Goal: Task Accomplishment & Management: Manage account settings

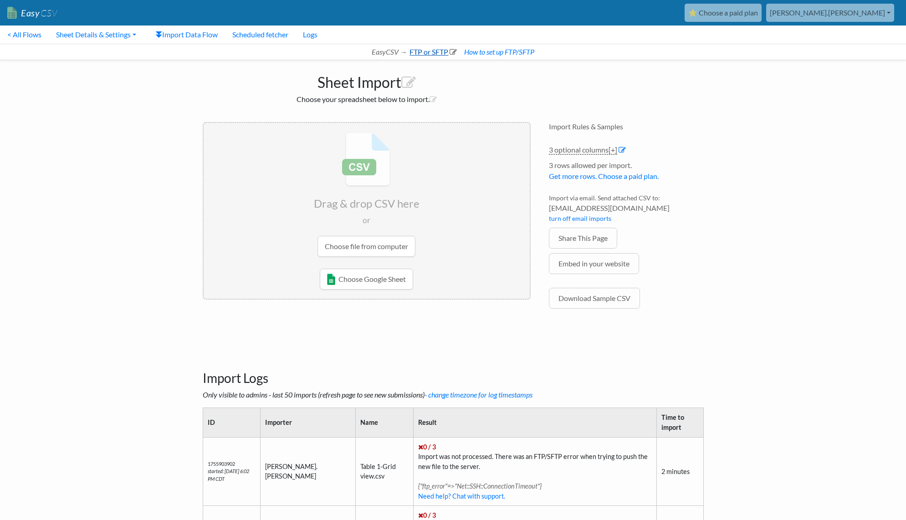
click at [452, 51] on icon at bounding box center [453, 51] width 7 height 7
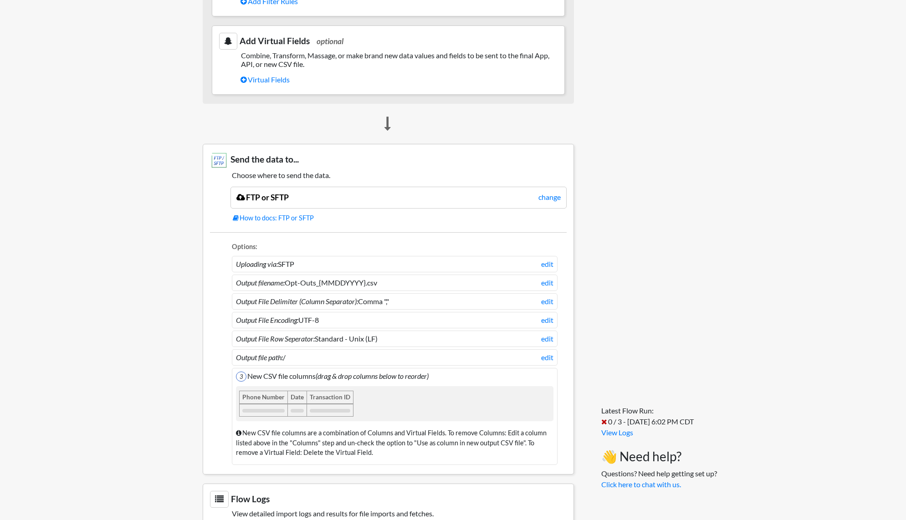
scroll to position [629, 0]
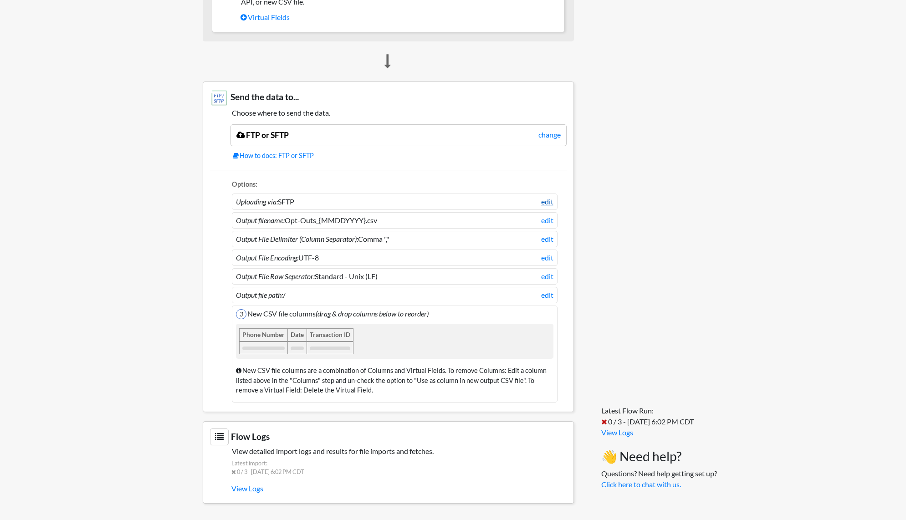
click at [547, 201] on link "edit" at bounding box center [547, 201] width 12 height 11
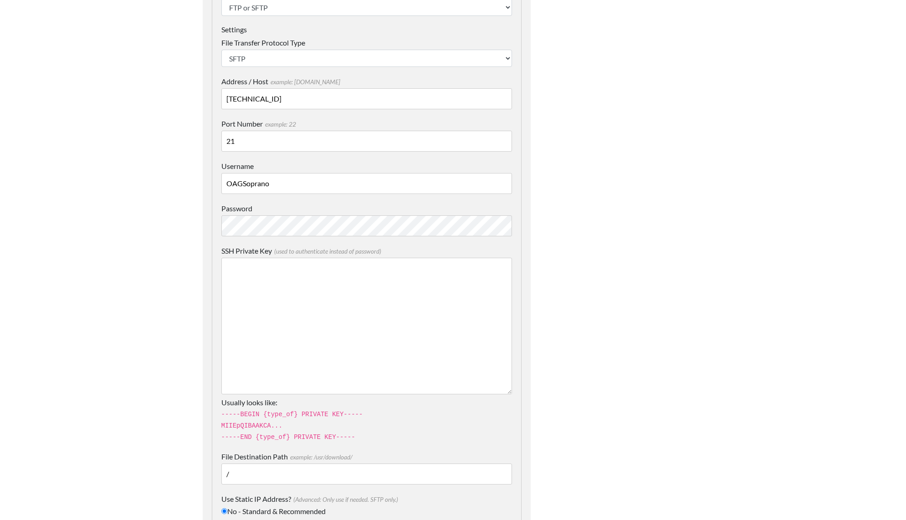
scroll to position [456, 0]
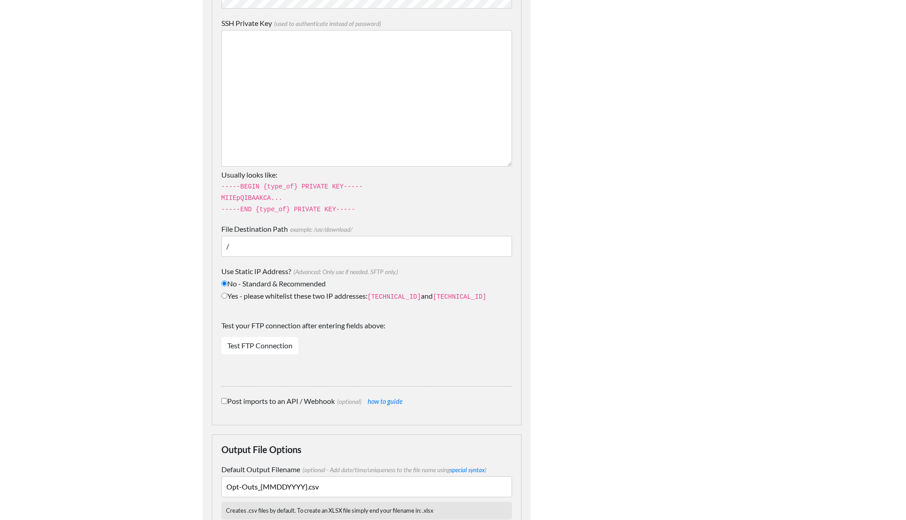
click at [225, 293] on input "Yes - please whitelist these two IP addresses: 34.238.108.61 and 34.239.17.55" at bounding box center [224, 296] width 6 height 6
radio input "true"
drag, startPoint x: 377, startPoint y: 283, endPoint x: 474, endPoint y: 288, distance: 97.6
click at [474, 291] on label "Yes - please whitelist these two IP addresses: 34.238.108.61 and 34.239.17.55" at bounding box center [366, 296] width 291 height 11
copy label "34.238.108.61 and 34.239.17.55"
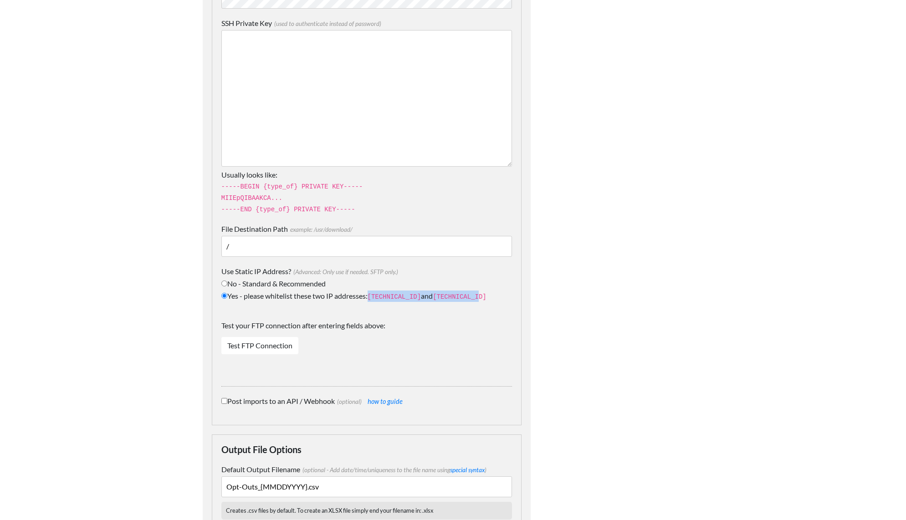
copy label "34.238.108.61 and 34.239.17.55"
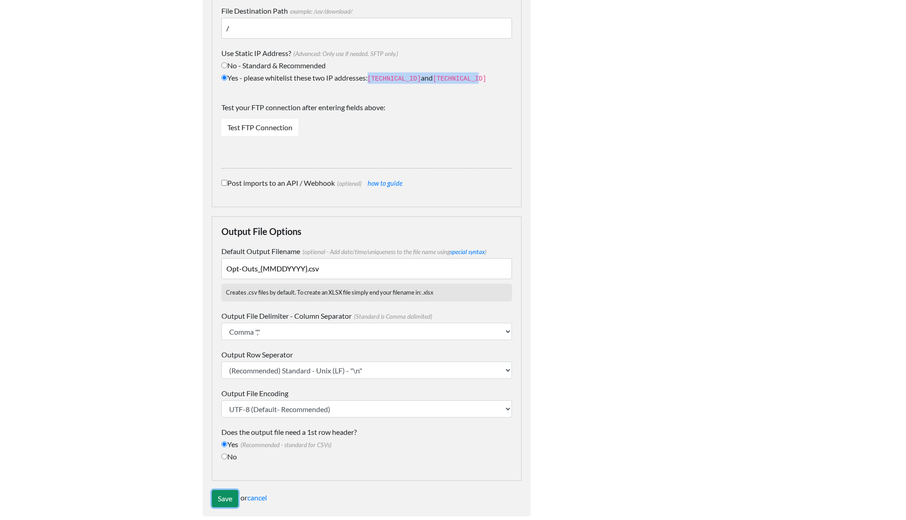
click at [225, 490] on input "Save" at bounding box center [225, 498] width 26 height 17
